Goal: Navigation & Orientation: Find specific page/section

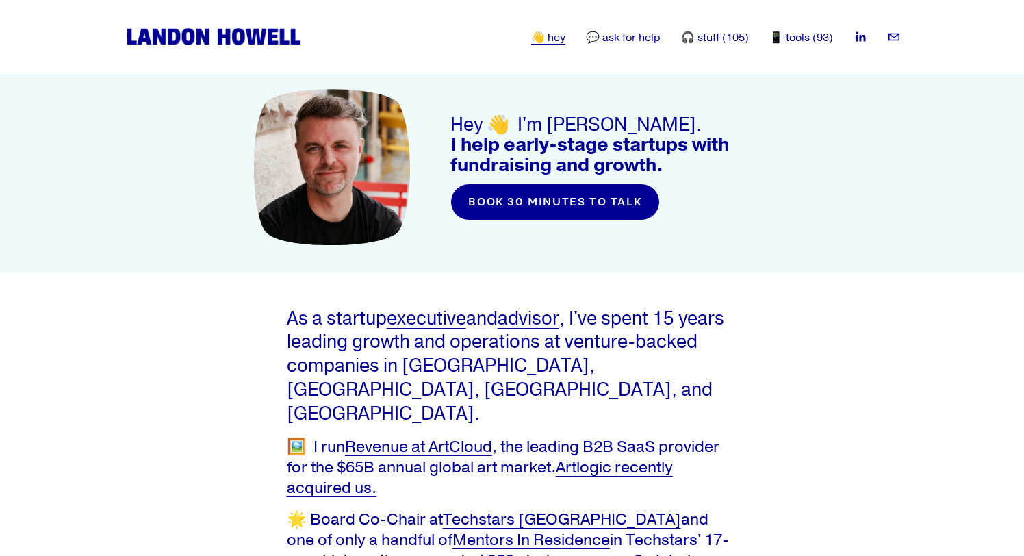
click at [249, 37] on img at bounding box center [213, 36] width 181 height 23
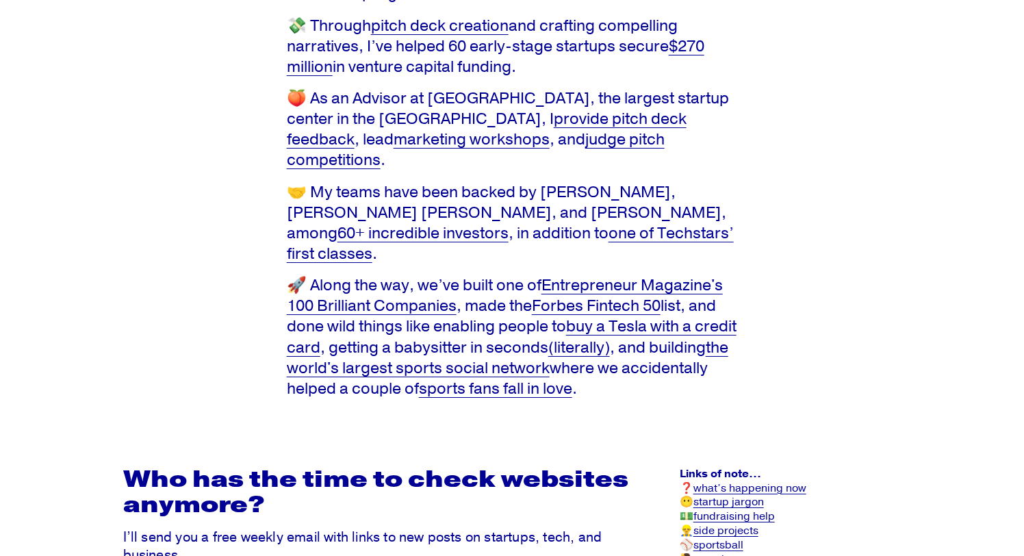
scroll to position [808, 0]
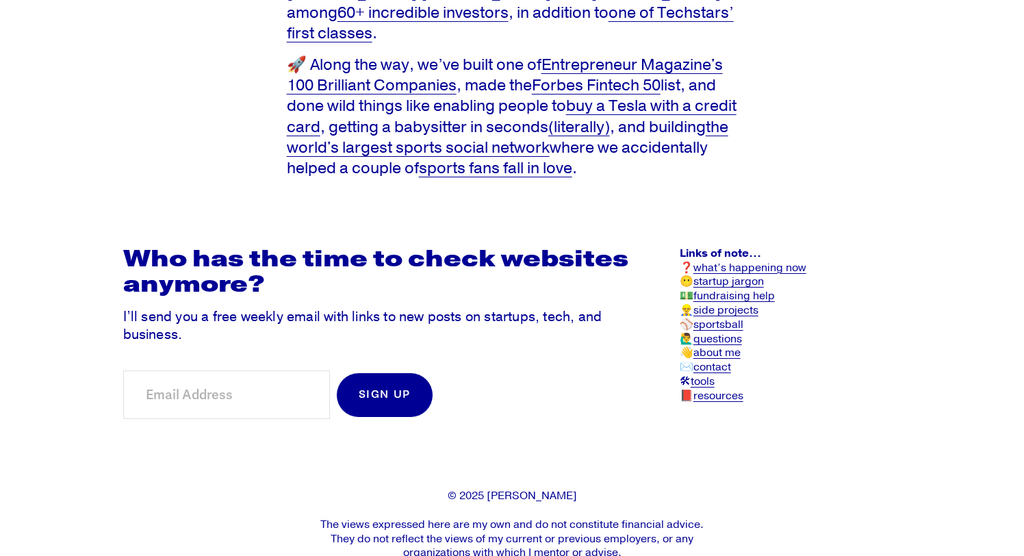
click at [746, 275] on link "startup jargon" at bounding box center [729, 282] width 71 height 14
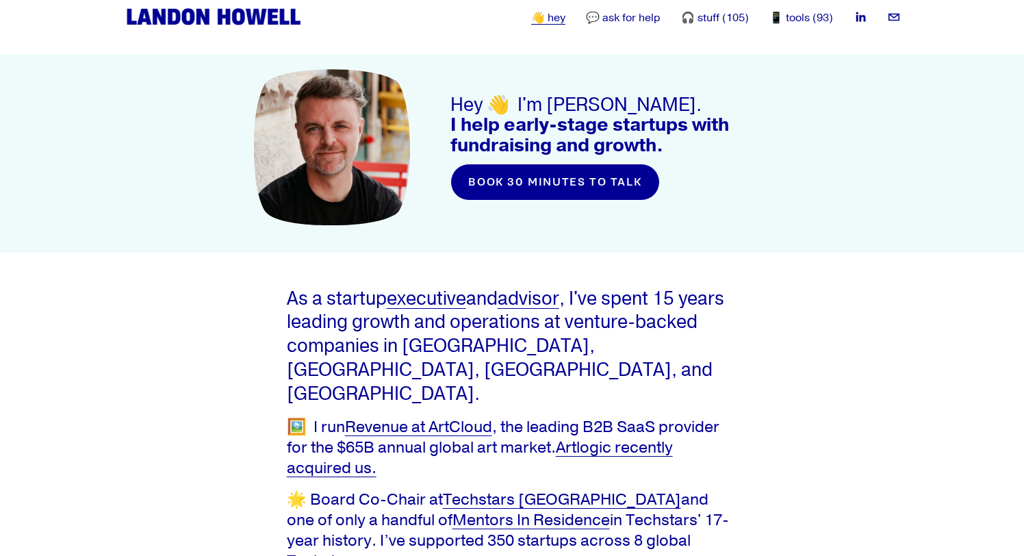
scroll to position [0, 0]
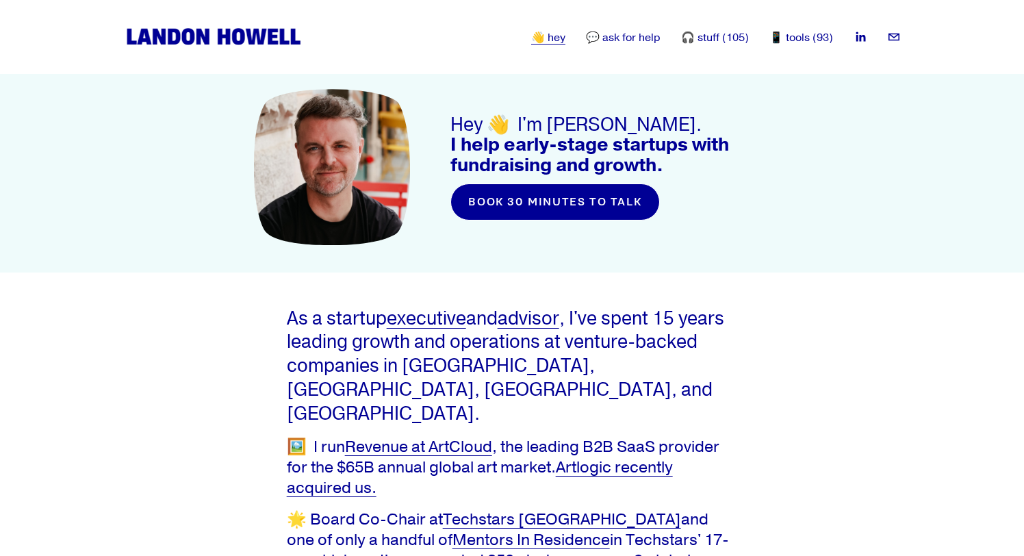
click at [645, 49] on div "Skip to Content 👋 hey" at bounding box center [512, 37] width 1024 height 74
click at [645, 38] on link "💬 ask for help" at bounding box center [623, 37] width 75 height 16
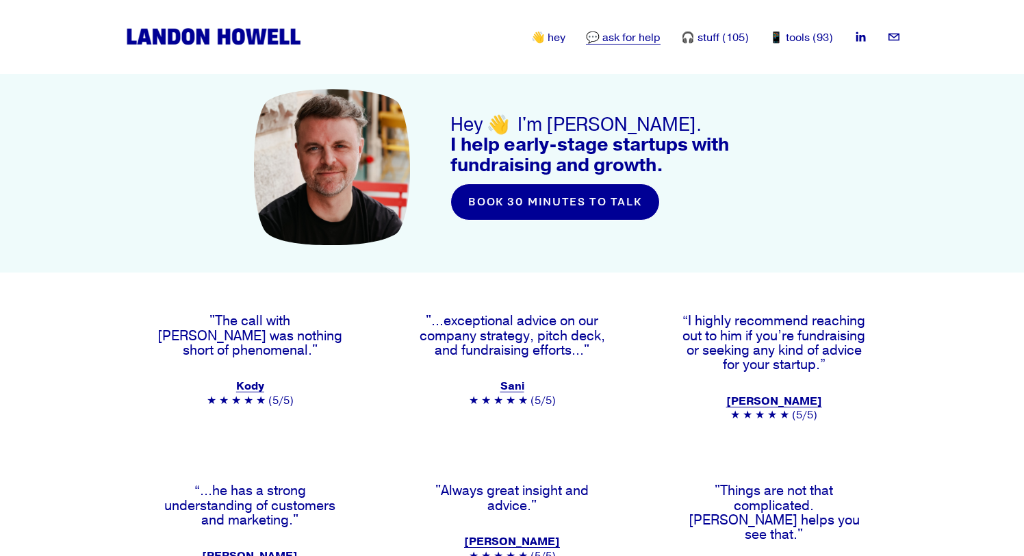
click at [611, 196] on link "book 30 minutes to talk" at bounding box center [556, 201] width 210 height 37
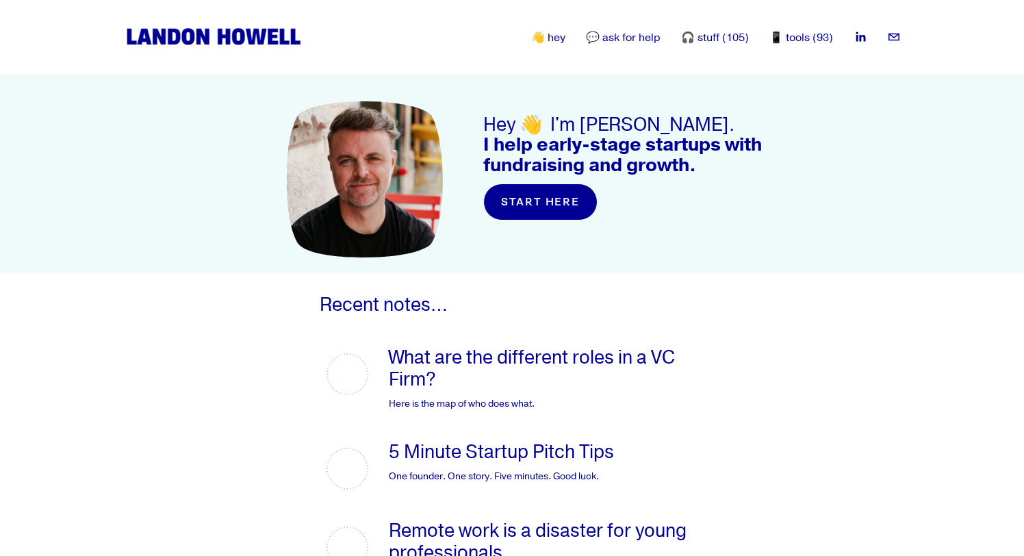
click at [718, 40] on link "🎧 stuff (105)" at bounding box center [715, 37] width 68 height 16
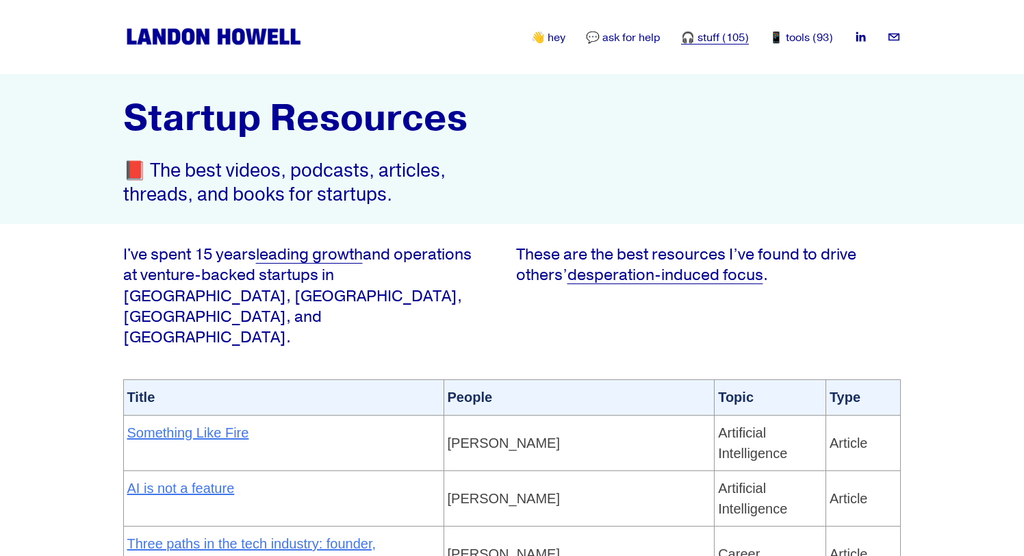
click at [804, 36] on link "📱 tools (93)" at bounding box center [802, 37] width 64 height 16
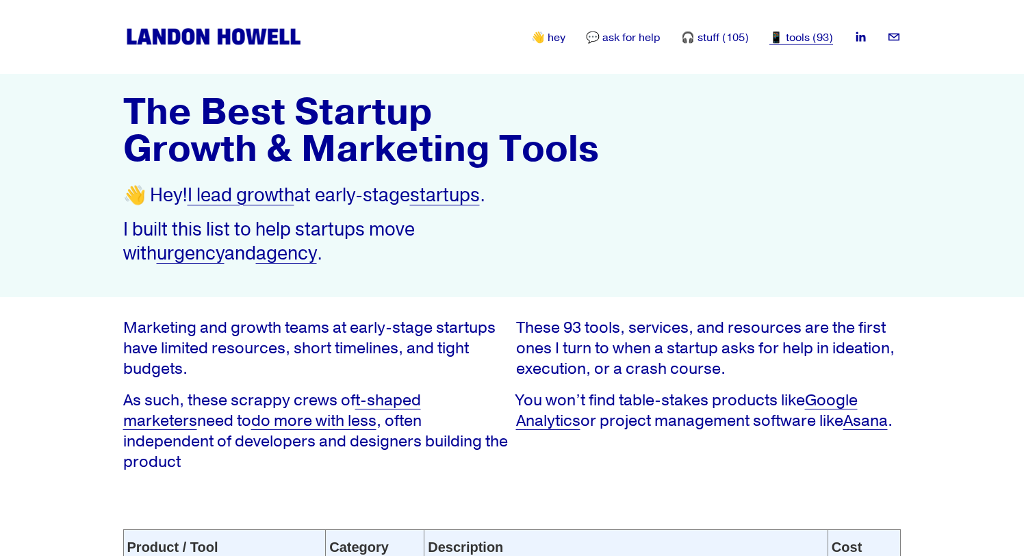
click at [192, 45] on img at bounding box center [213, 36] width 181 height 23
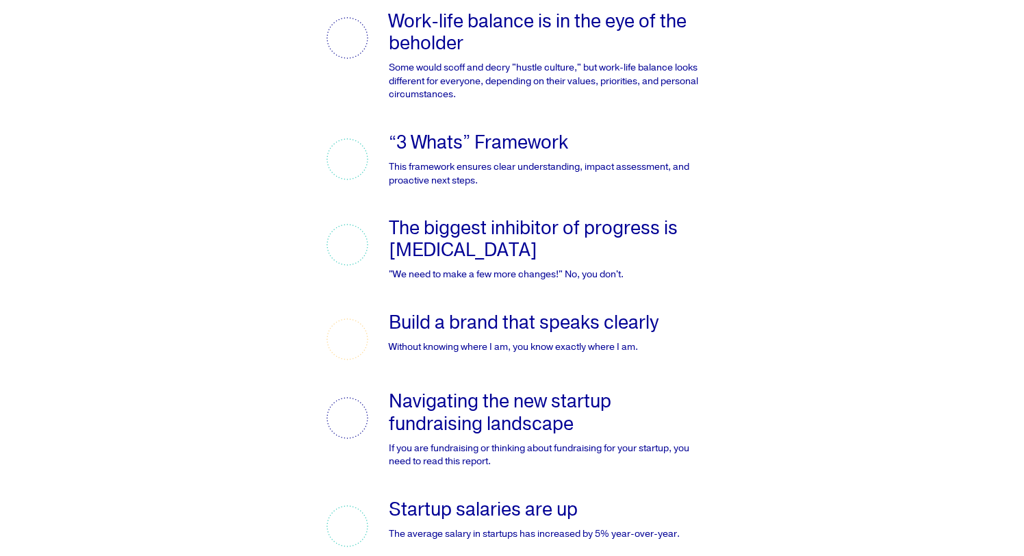
scroll to position [2499, 0]
